Goal: Information Seeking & Learning: Learn about a topic

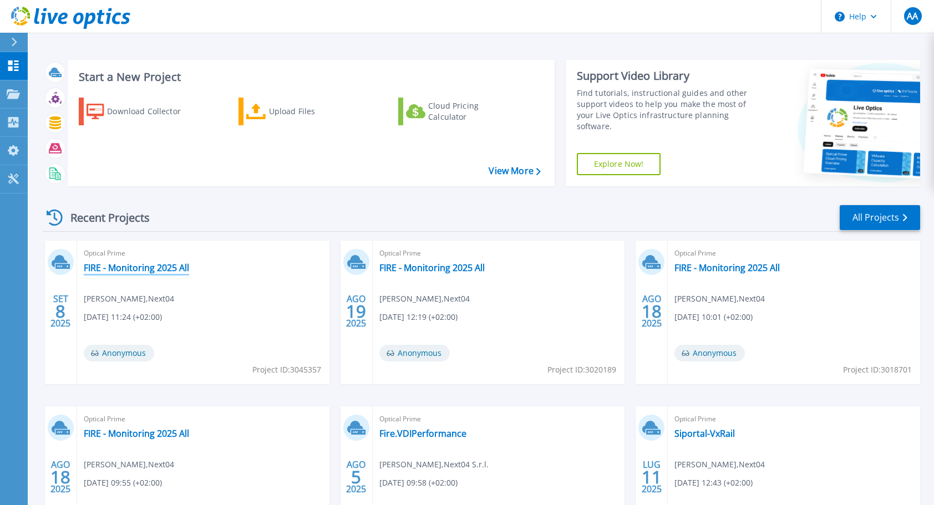
click at [151, 266] on link "FIRE - Monitoring 2025 All" at bounding box center [136, 267] width 105 height 11
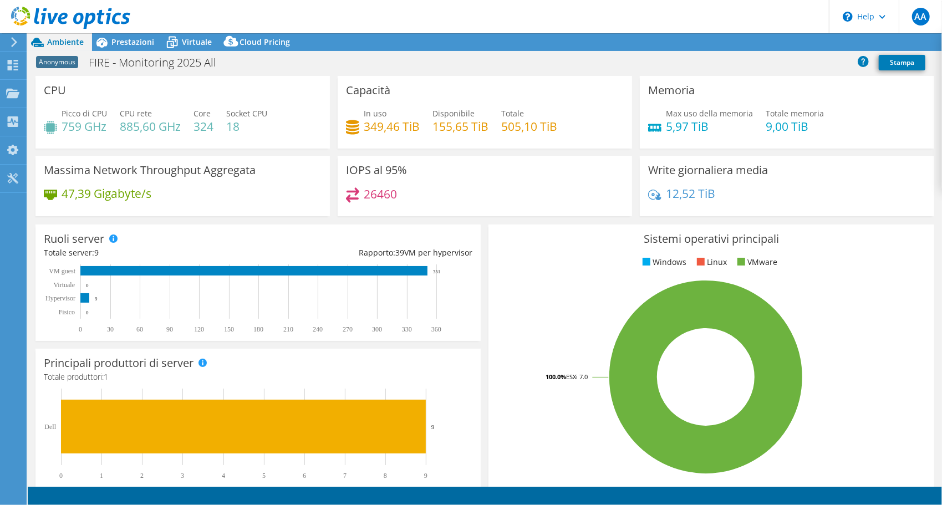
select select "USD"
click at [8, 41] on div at bounding box center [12, 42] width 12 height 10
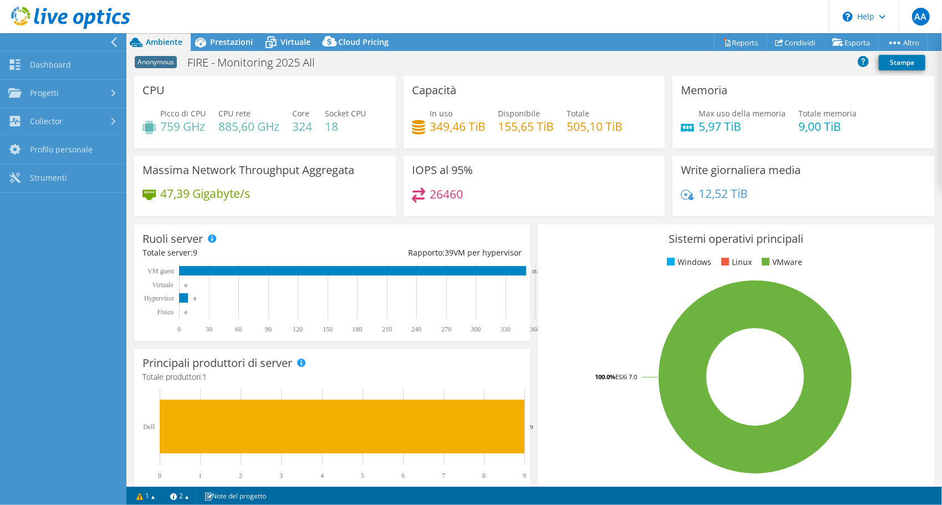
click at [113, 40] on icon at bounding box center [114, 42] width 8 height 10
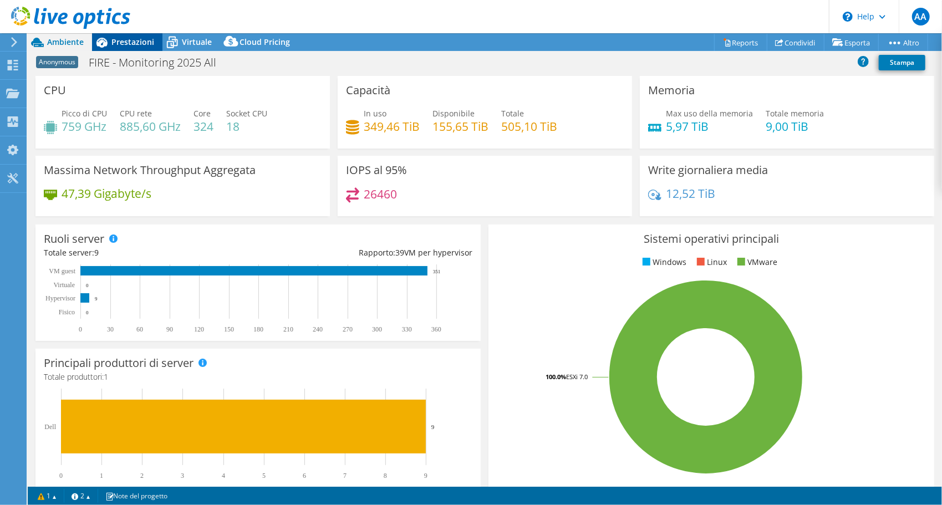
click at [124, 45] on span "Prestazioni" at bounding box center [132, 42] width 43 height 11
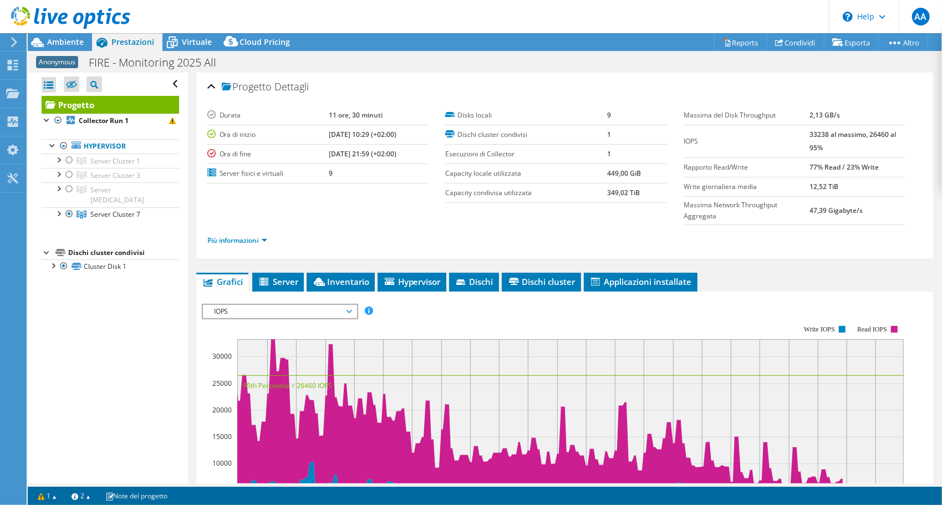
click at [285, 268] on div "Progetto Dettagli Durata 11 ore, 30 [PERSON_NAME] di inizio [DATE] 10:29 (+02:0…" at bounding box center [565, 416] width 754 height 687
click at [281, 281] on span "Server" at bounding box center [278, 281] width 40 height 11
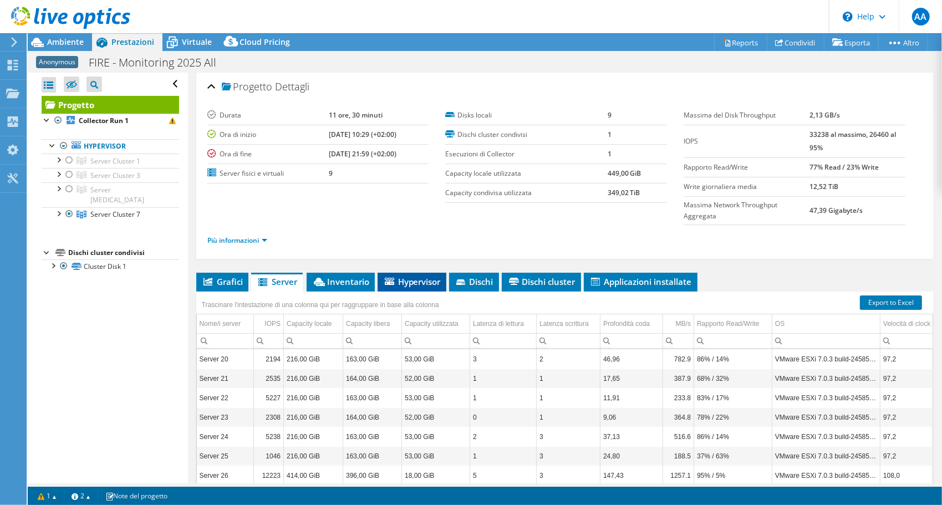
click at [389, 280] on icon at bounding box center [389, 281] width 9 height 7
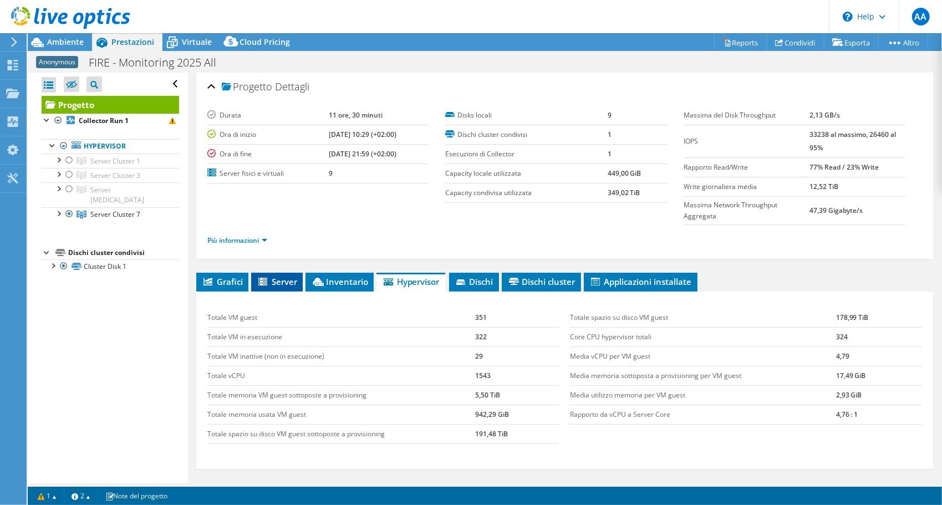
click at [278, 283] on span "Server" at bounding box center [277, 281] width 40 height 11
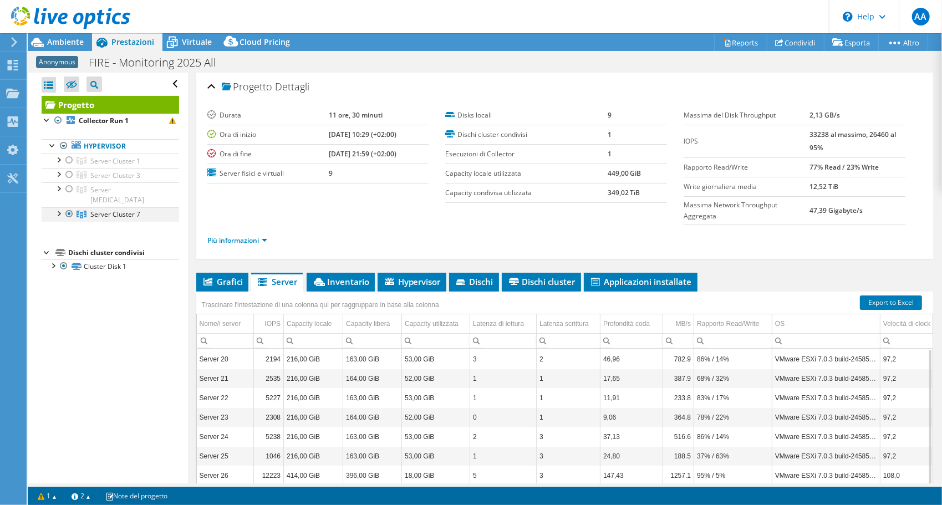
click at [59, 207] on div at bounding box center [58, 212] width 11 height 11
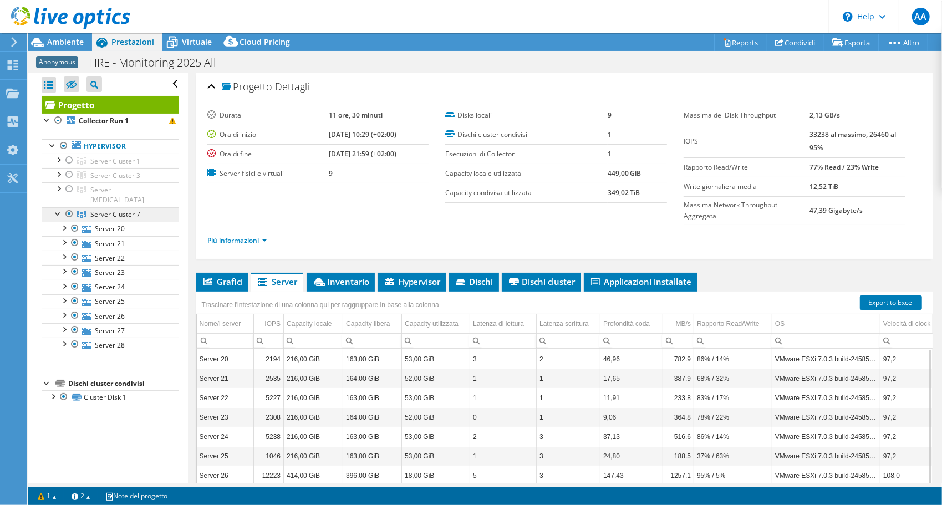
click at [120, 210] on span "Server Cluster 7" at bounding box center [115, 214] width 50 height 9
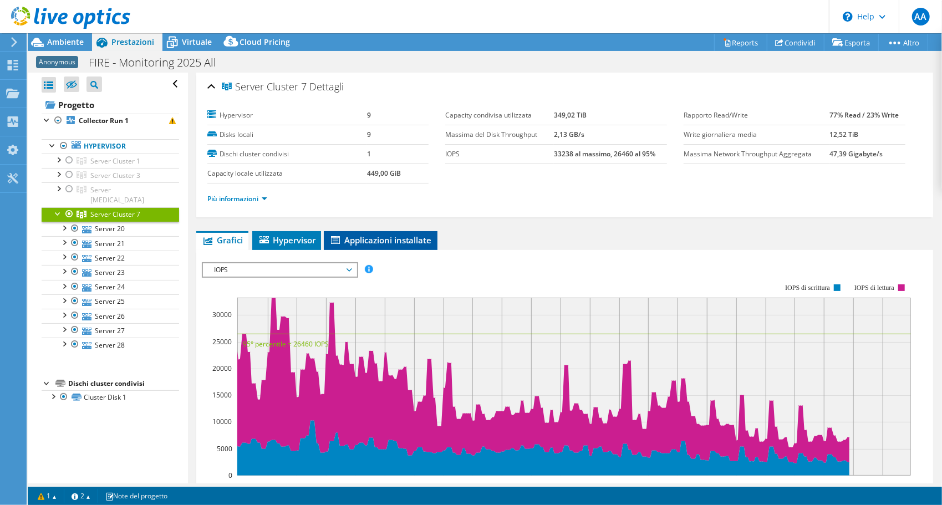
scroll to position [232, 0]
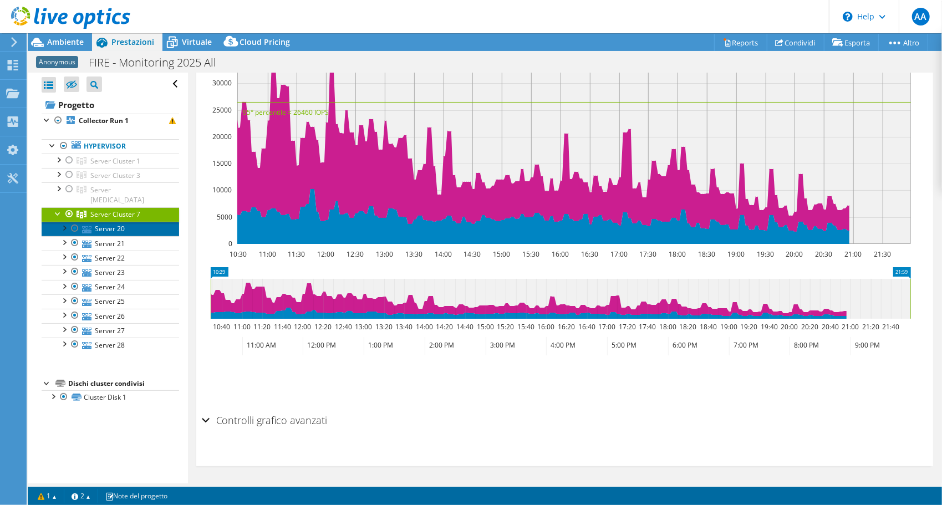
click at [143, 222] on link "Server 20" at bounding box center [111, 229] width 138 height 14
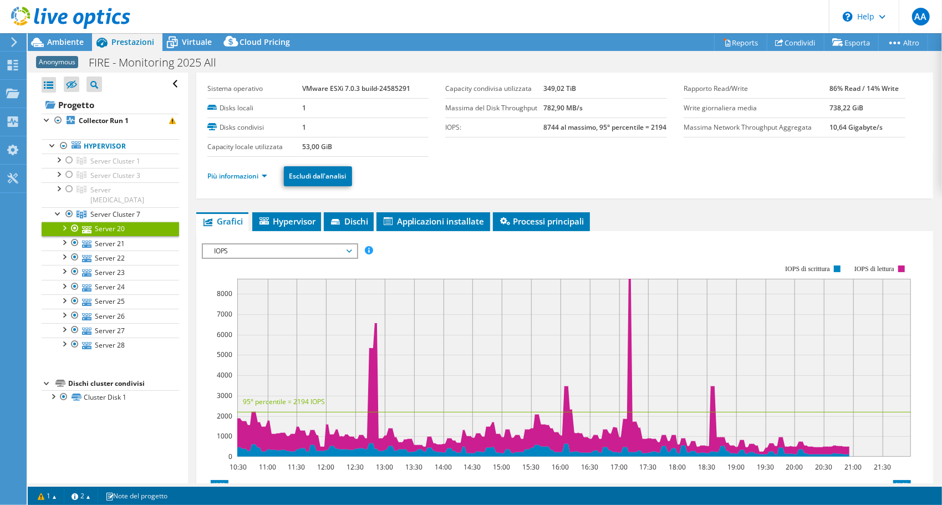
scroll to position [0, 0]
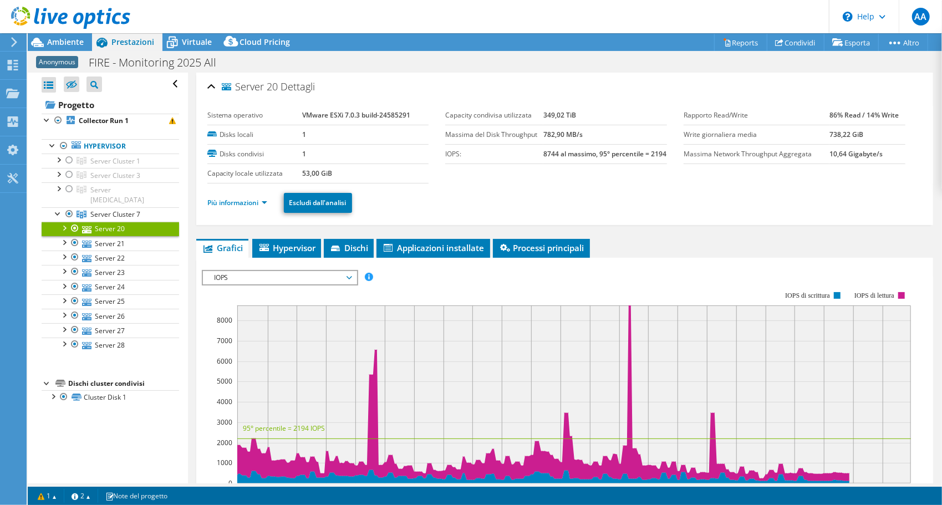
click at [250, 199] on li "Più informazioni" at bounding box center [240, 203] width 67 height 12
click at [254, 202] on link "Più informazioni" at bounding box center [237, 202] width 60 height 9
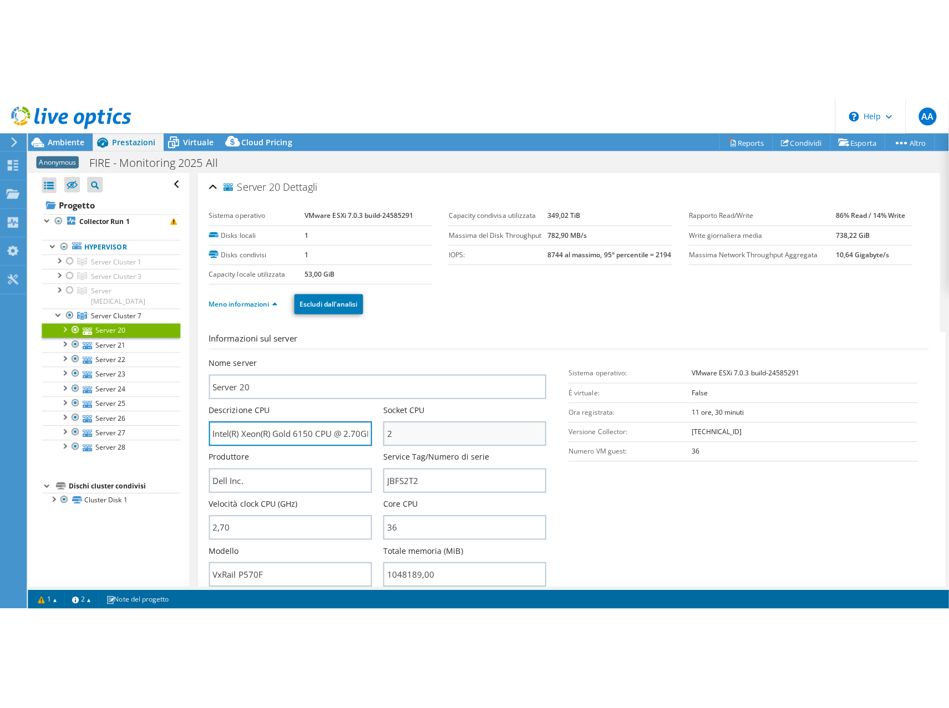
scroll to position [0, 45]
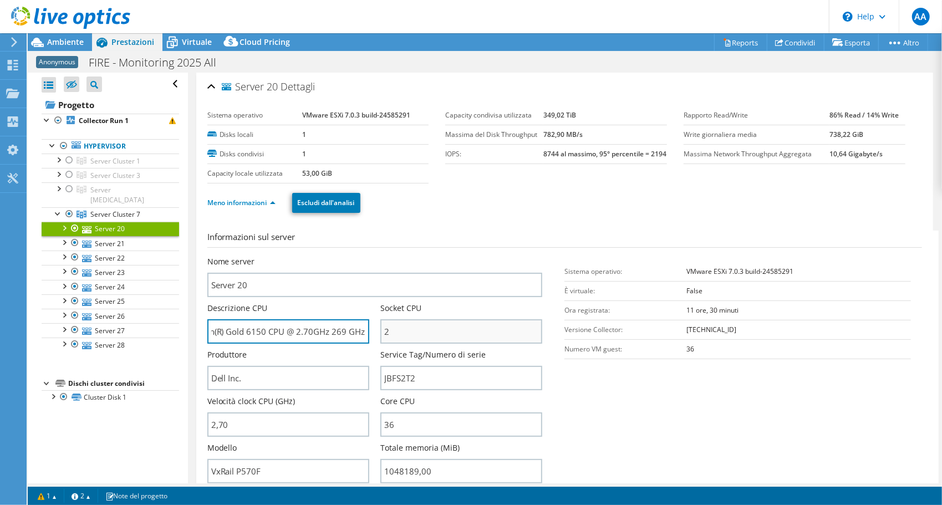
drag, startPoint x: 294, startPoint y: 338, endPoint x: 409, endPoint y: 339, distance: 114.8
click at [409, 256] on div "Nome server Server 20 Descrizione CPU Intel(R) Xeon(R) Gold 6150 CPU @ 2.70GHz …" at bounding box center [380, 256] width 347 height 0
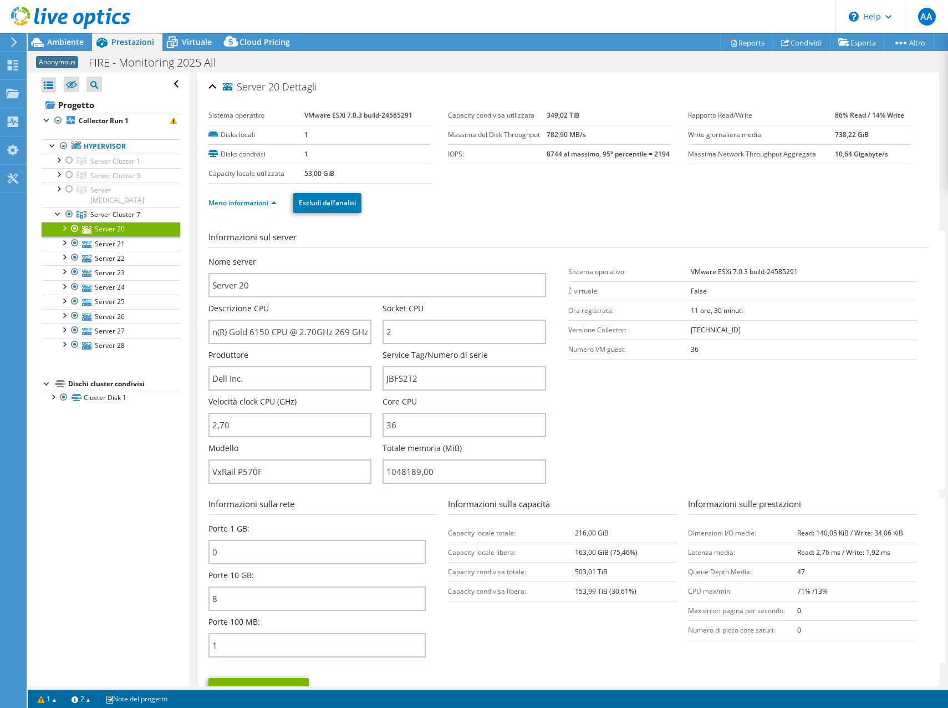
scroll to position [0, 0]
click at [694, 419] on section "Informazioni sul server Nome server Server 20 Descrizione CPU Intel(R) Xeon(R) …" at bounding box center [571, 360] width 725 height 258
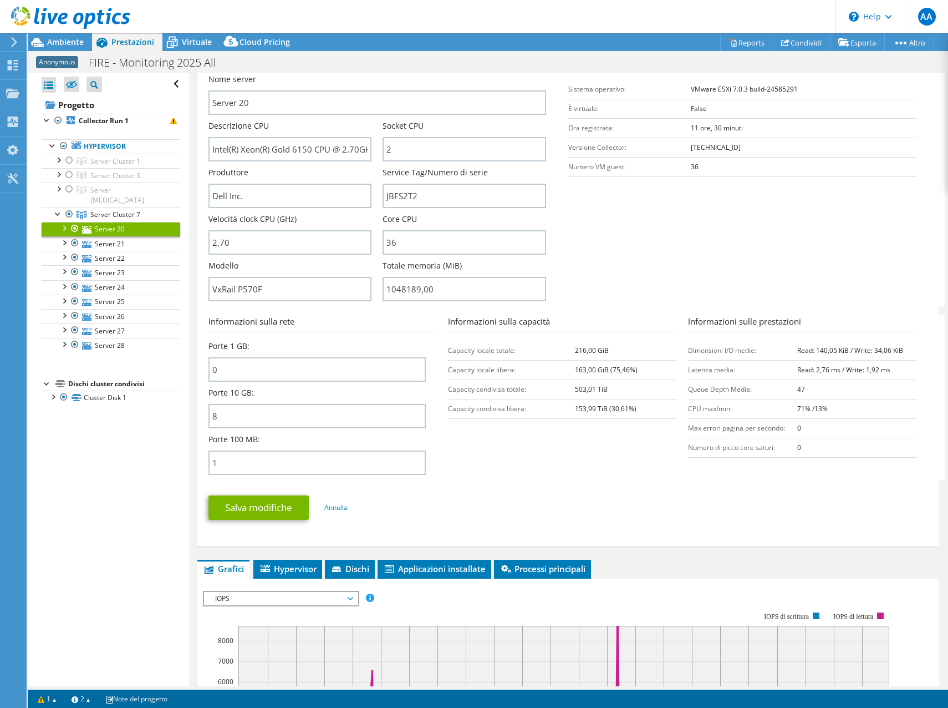
scroll to position [222, 0]
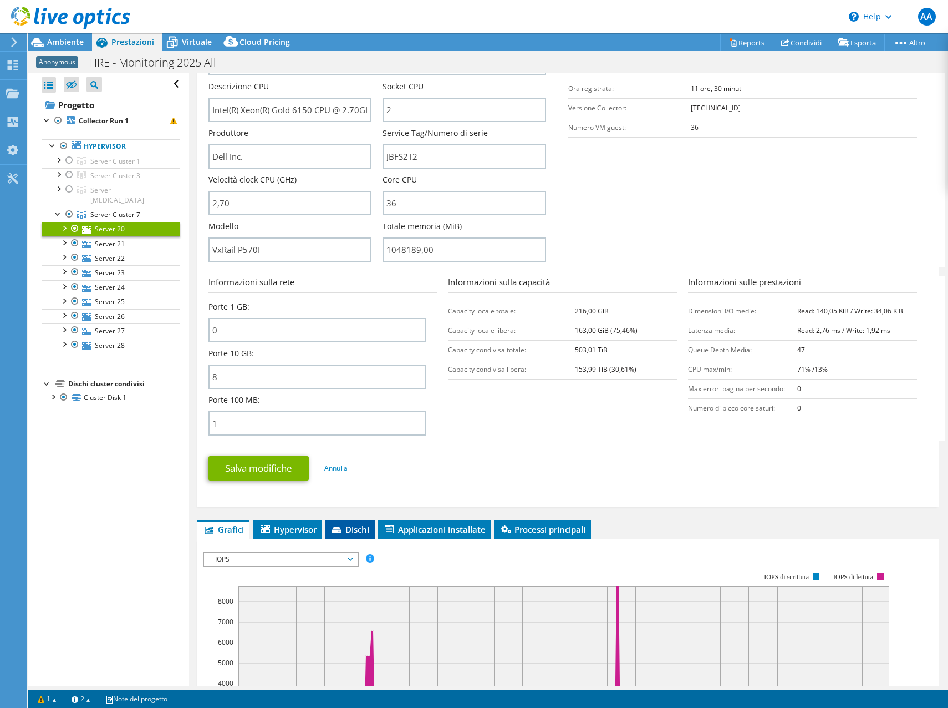
click at [347, 505] on span "Dischi" at bounding box center [350, 529] width 39 height 11
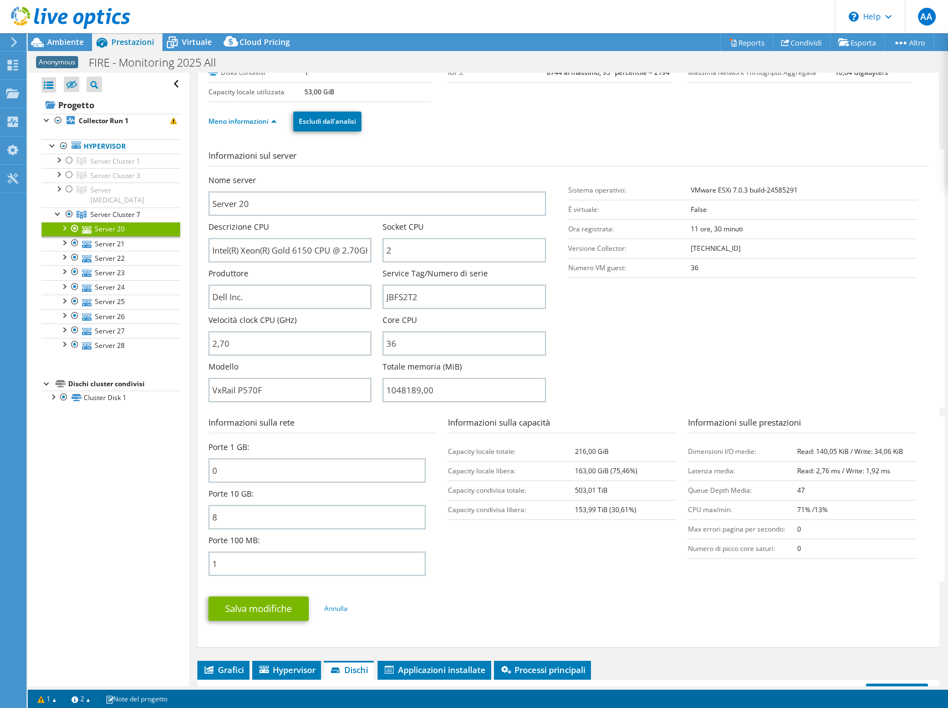
scroll to position [0, 0]
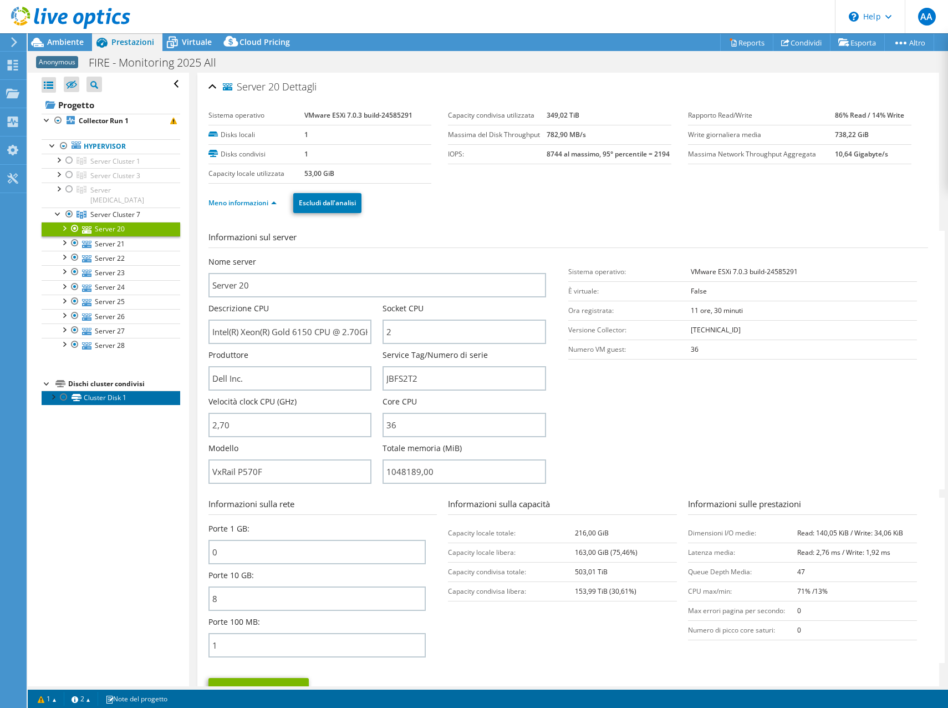
click at [118, 390] on link "Cluster Disk 1" at bounding box center [111, 397] width 139 height 14
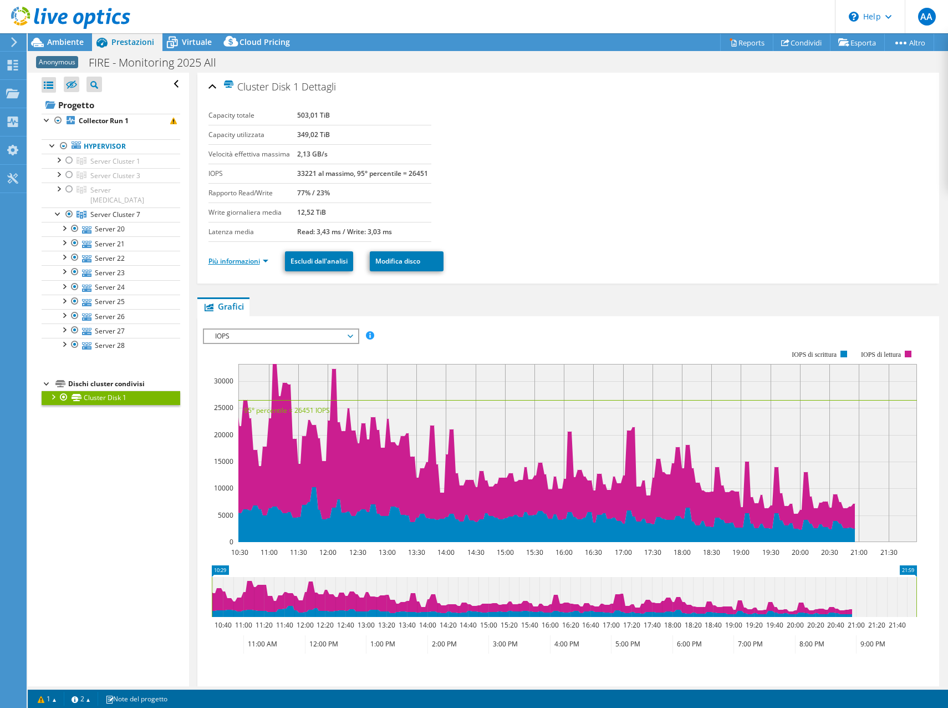
click at [239, 259] on link "Più informazioni" at bounding box center [239, 260] width 60 height 9
